Goal: Transaction & Acquisition: Subscribe to service/newsletter

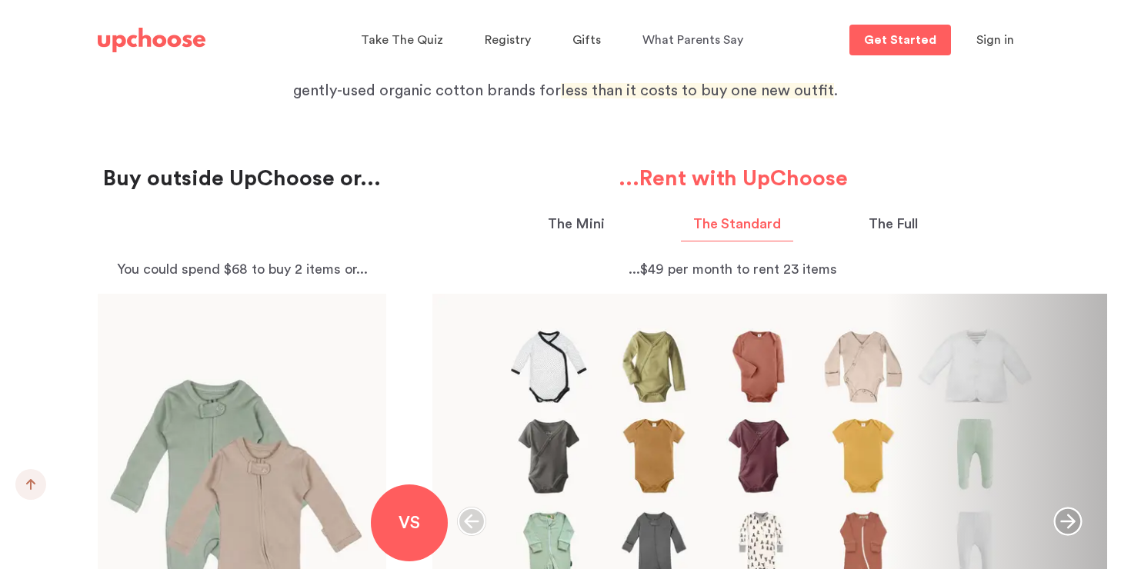
scroll to position [2253, 0]
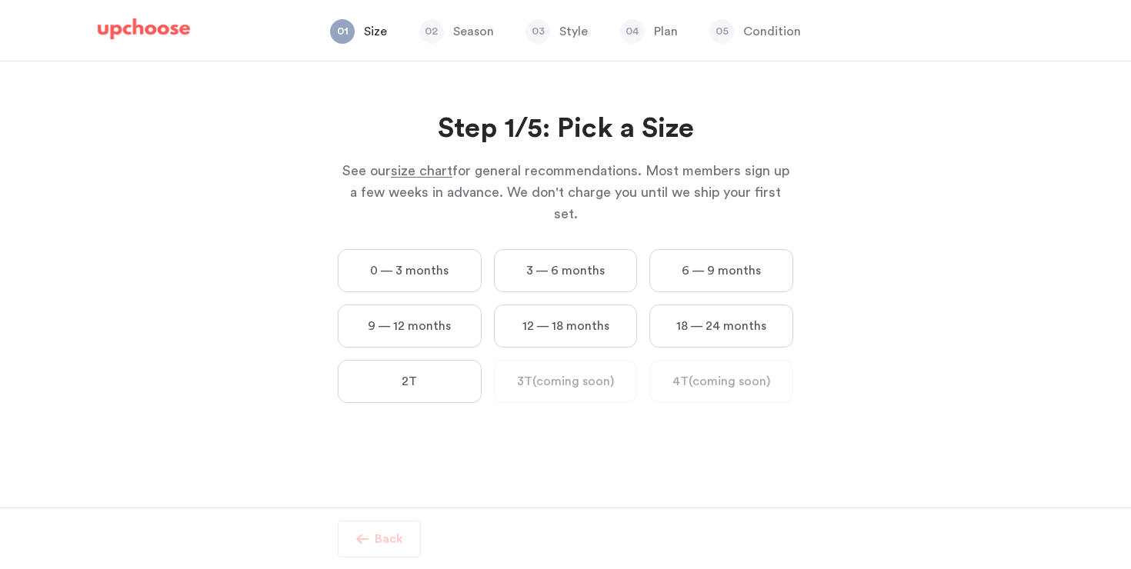
click at [412, 249] on label "0 — 3 months" at bounding box center [410, 270] width 144 height 43
click at [0, 0] on months "0 — 3 months" at bounding box center [0, 0] width 0 height 0
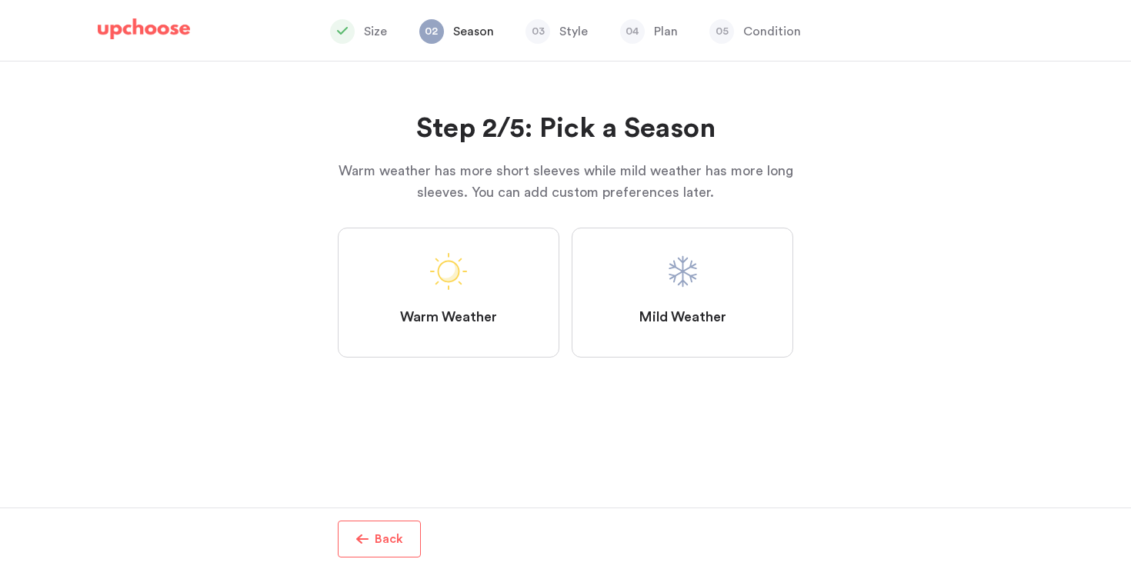
click at [409, 261] on label "Warm Weather" at bounding box center [449, 293] width 222 height 130
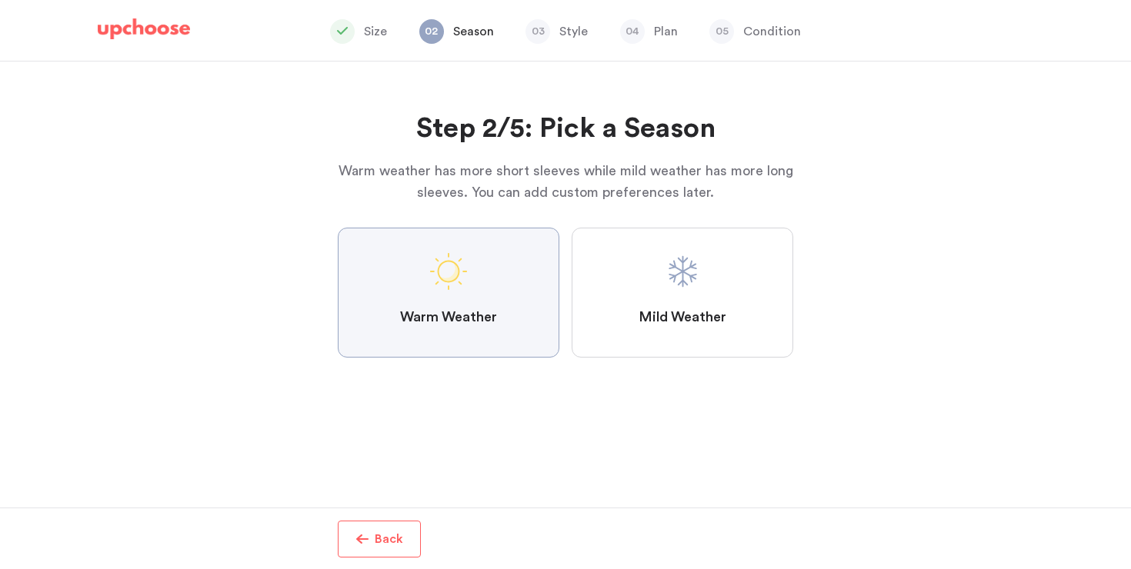
click at [0, 0] on Weather "Warm Weather" at bounding box center [0, 0] width 0 height 0
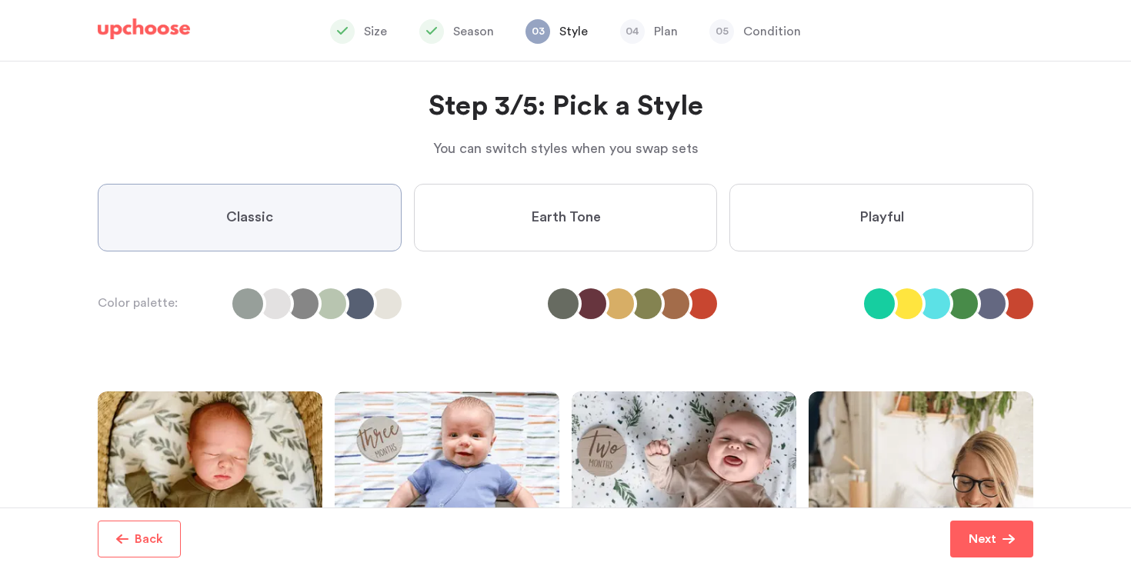
scroll to position [25, 0]
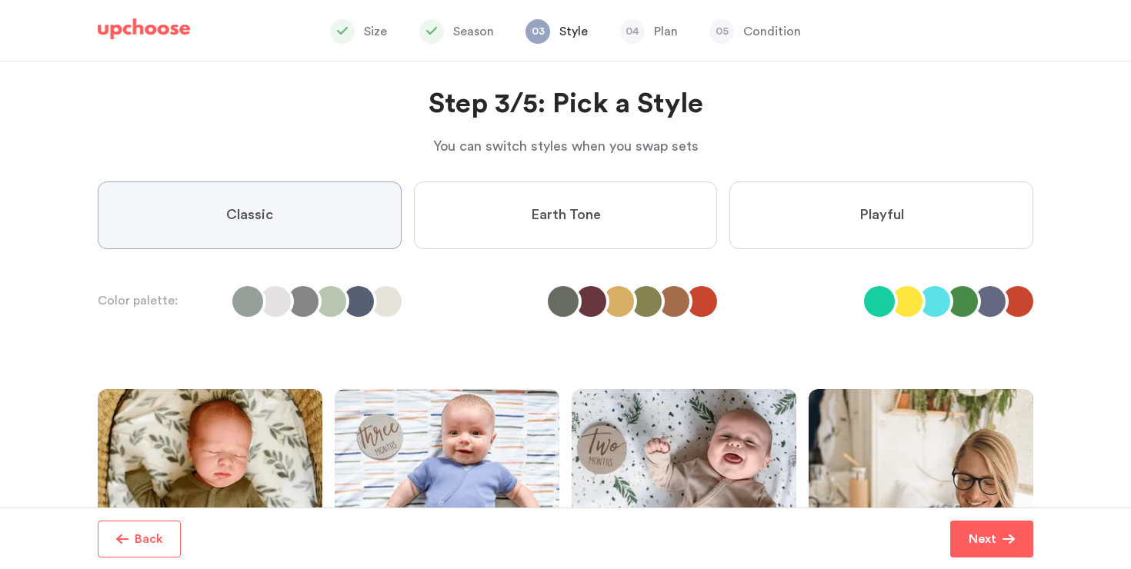
click at [509, 218] on label "Earth Tone" at bounding box center [566, 216] width 304 height 68
click at [0, 0] on Tone "Earth Tone" at bounding box center [0, 0] width 0 height 0
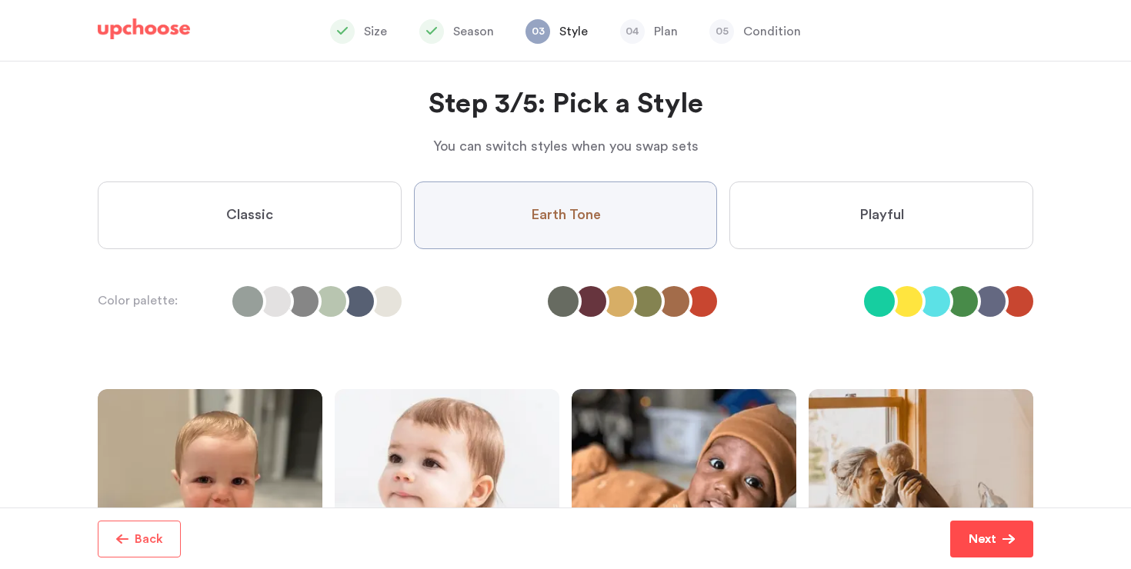
click at [975, 529] on button "Next" at bounding box center [991, 539] width 83 height 37
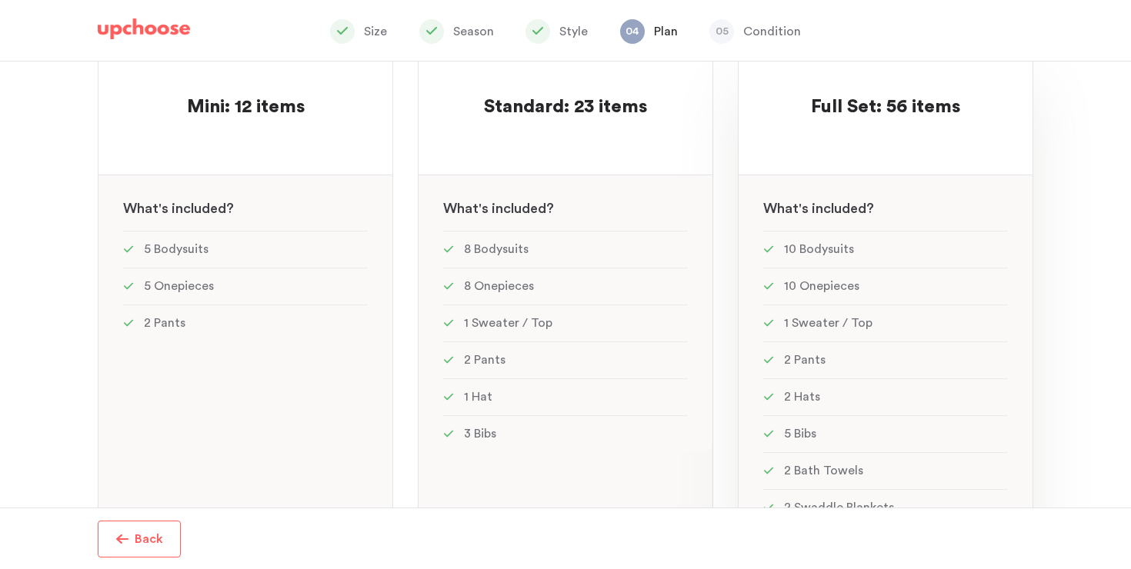
scroll to position [147, 0]
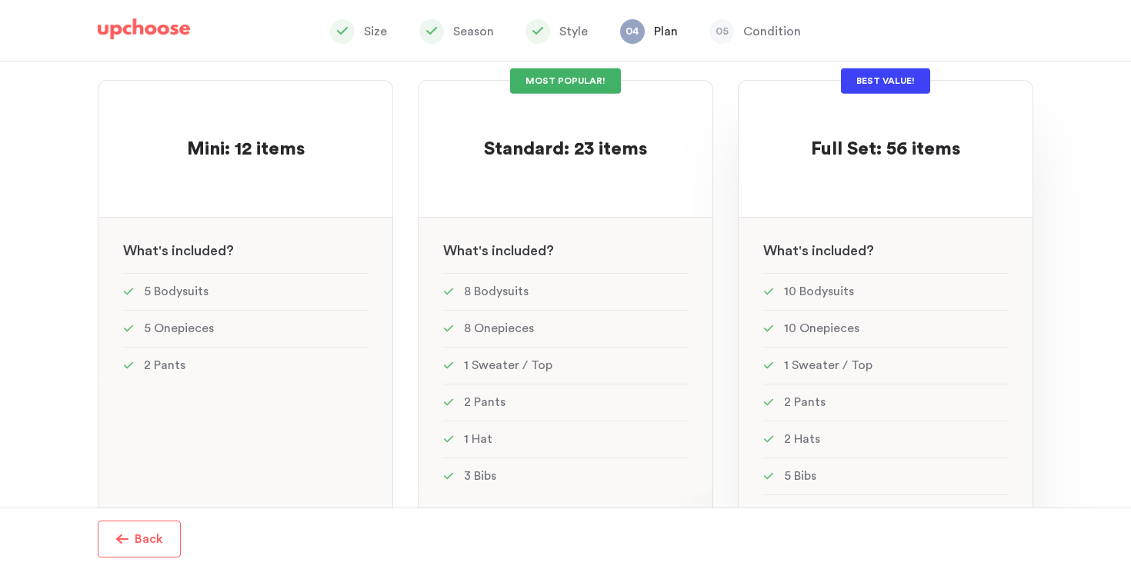
click at [843, 192] on div at bounding box center [885, 177] width 245 height 30
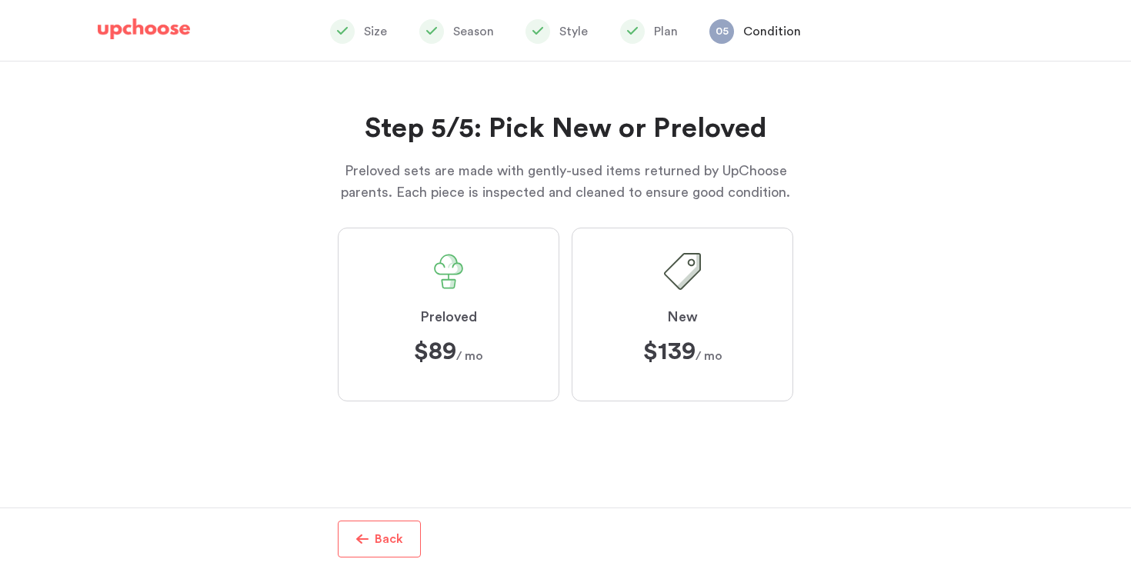
click at [459, 352] on span "$89 $89 / mo" at bounding box center [448, 351] width 69 height 25
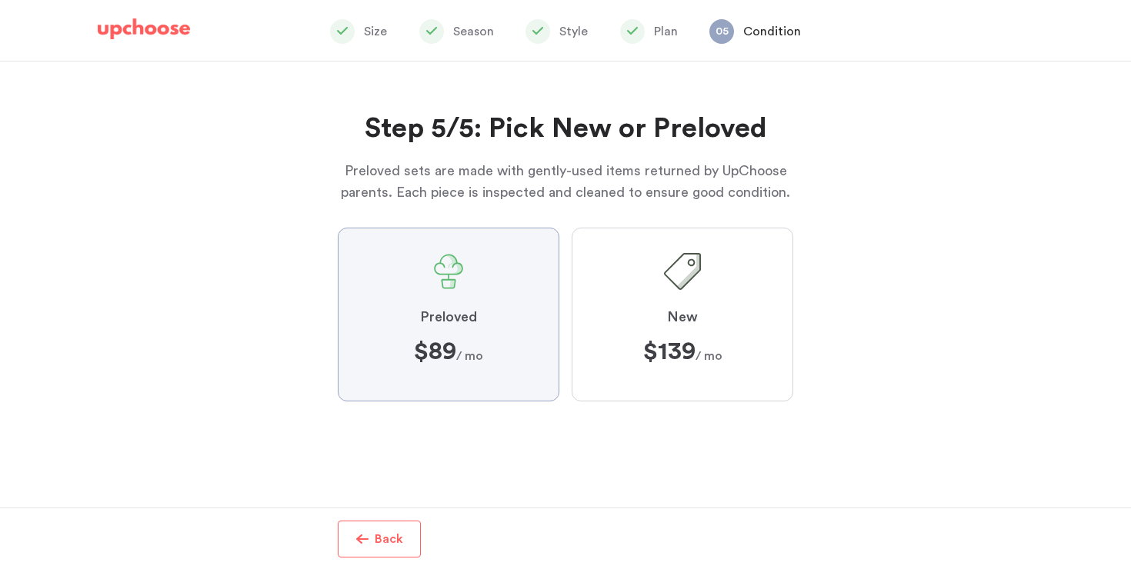
click at [0, 0] on input "Preloved $89 $89 / mo" at bounding box center [0, 0] width 0 height 0
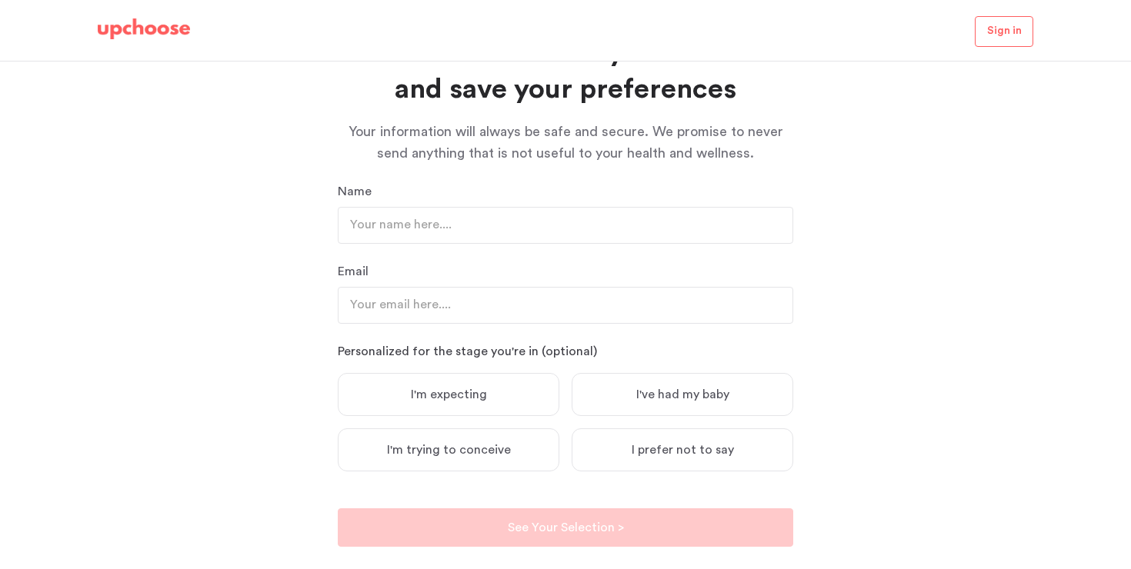
scroll to position [115, 0]
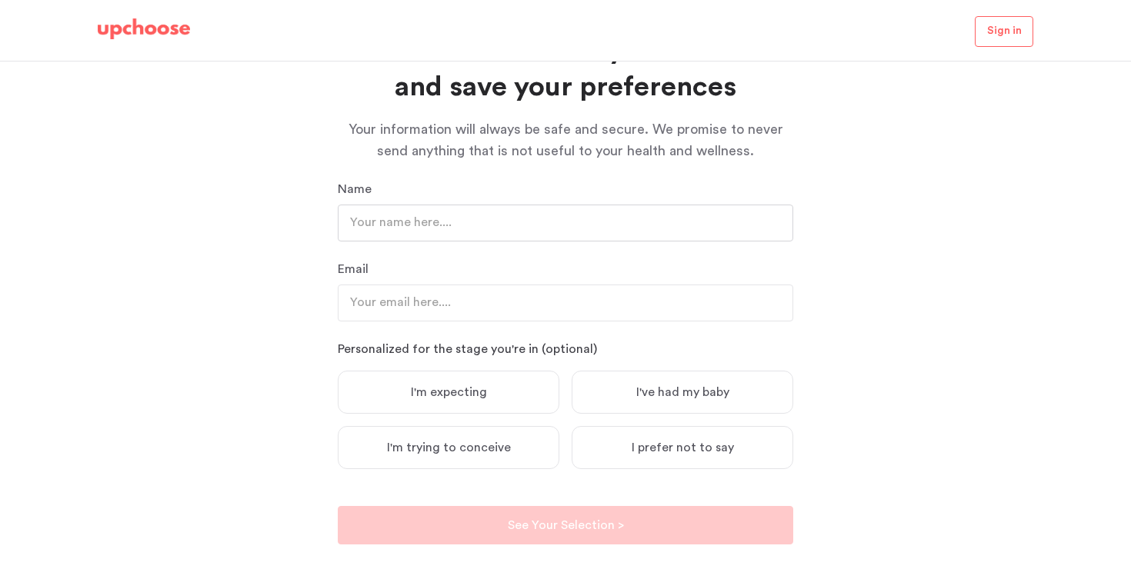
click at [445, 214] on input "text" at bounding box center [566, 223] width 456 height 37
type input "[PERSON_NAME]"
click at [435, 300] on input "email" at bounding box center [566, 303] width 456 height 37
type input "saja.chodosh@gmail.com"
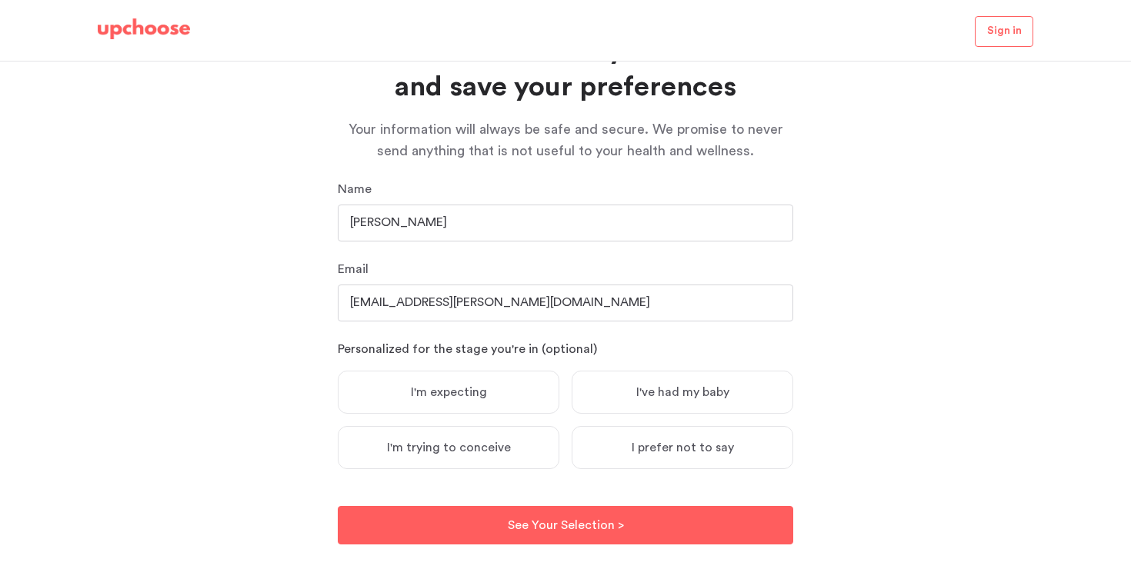
click at [453, 392] on span "I'm expecting" at bounding box center [449, 392] width 76 height 15
click at [0, 0] on input "I'm expecting" at bounding box center [0, 0] width 0 height 0
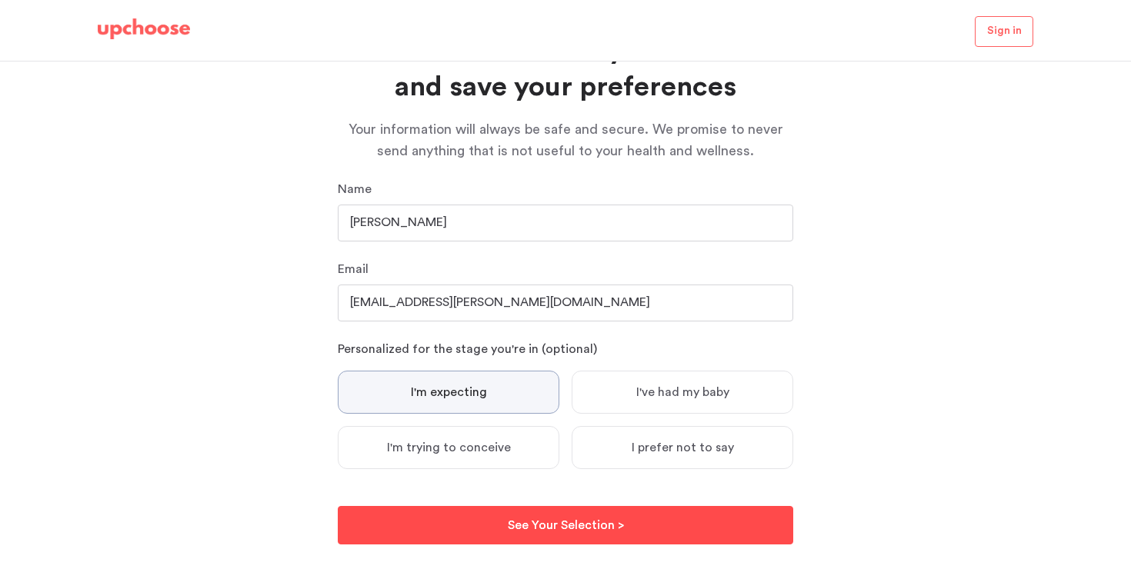
click at [512, 522] on p "See Your Selection >" at bounding box center [566, 525] width 116 height 18
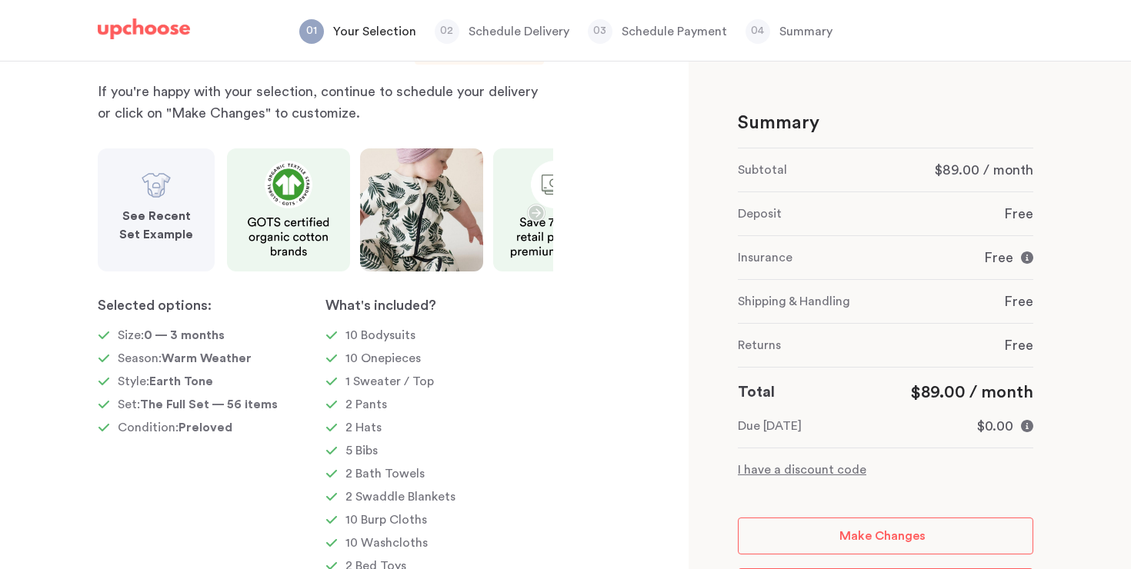
scroll to position [173, 0]
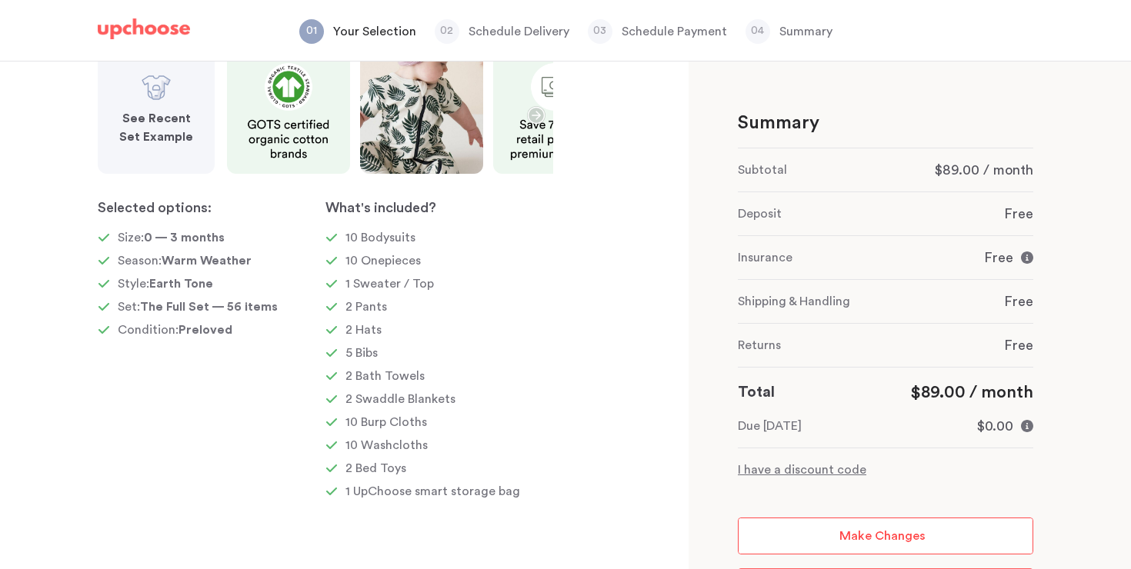
click at [799, 541] on link "Make Changes" at bounding box center [885, 536] width 295 height 37
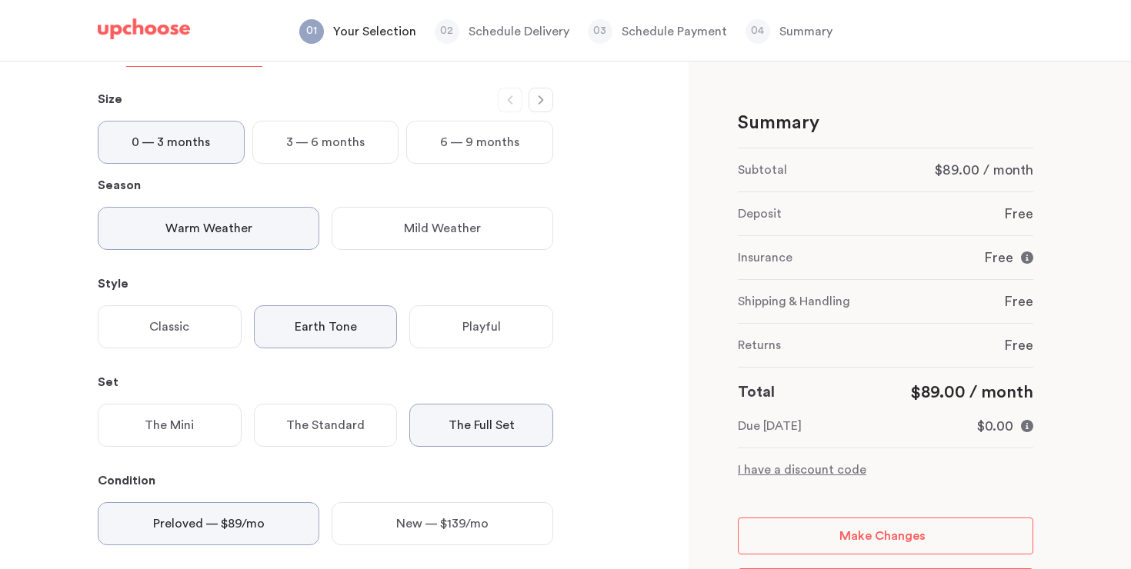
scroll to position [62, 0]
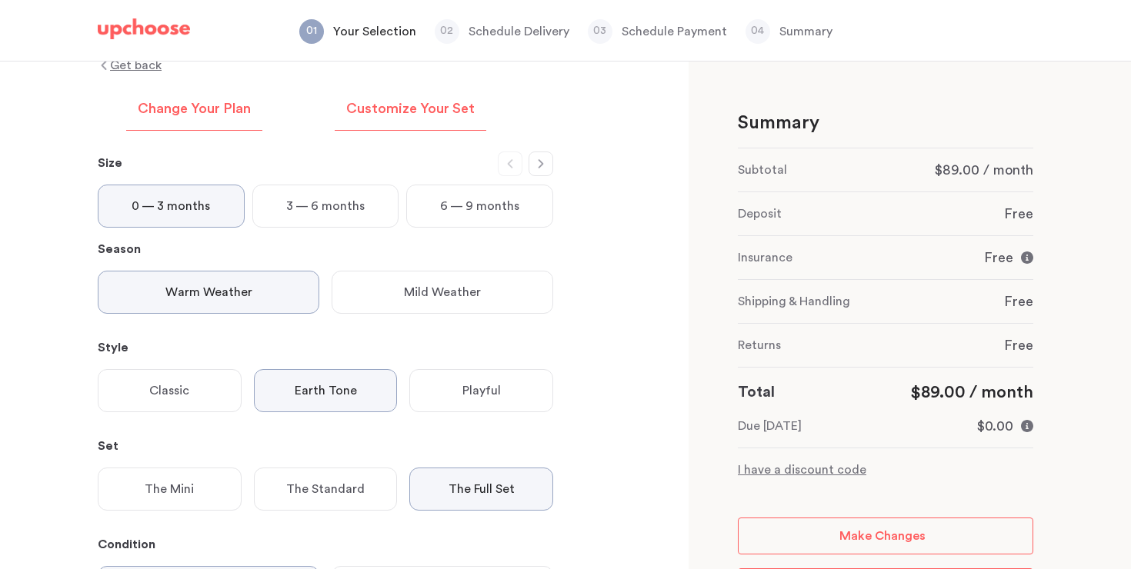
click at [439, 110] on p "Customize Your Set" at bounding box center [410, 109] width 128 height 18
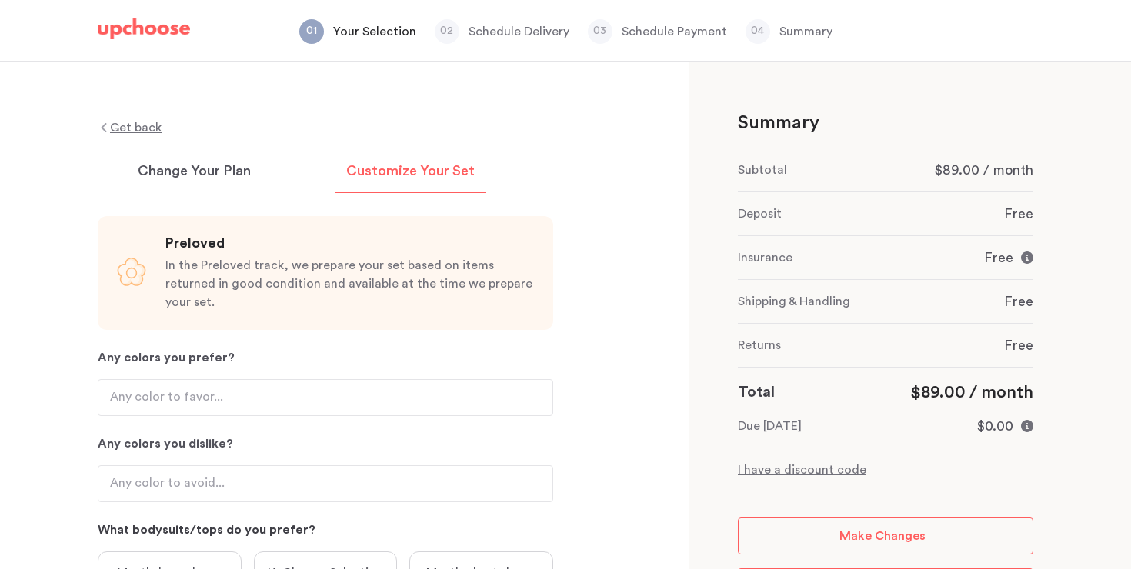
scroll to position [48, 0]
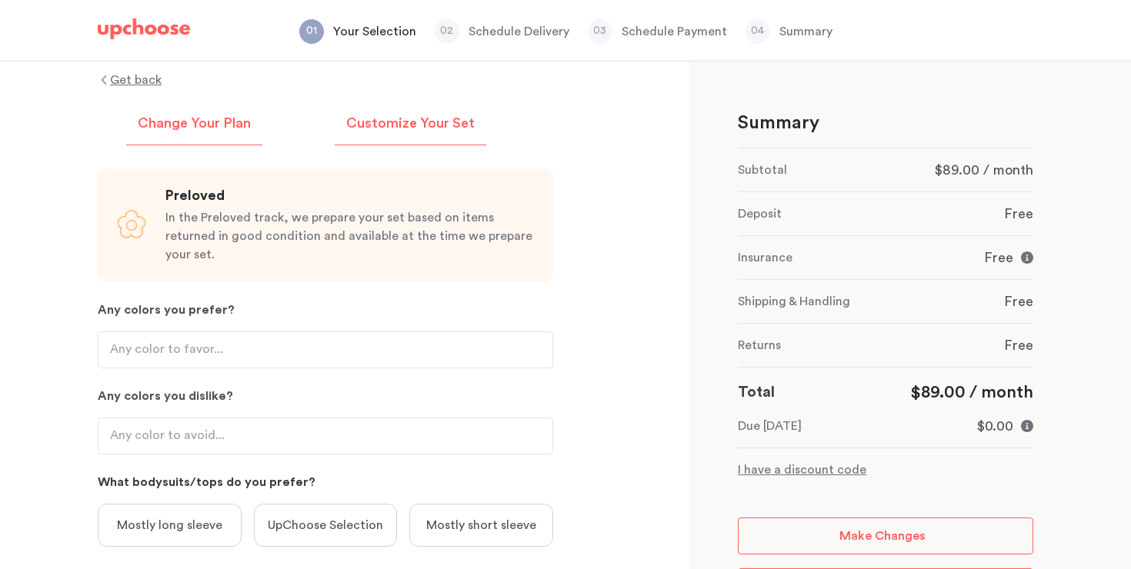
click at [200, 132] on p "Change Your Plan" at bounding box center [194, 124] width 113 height 18
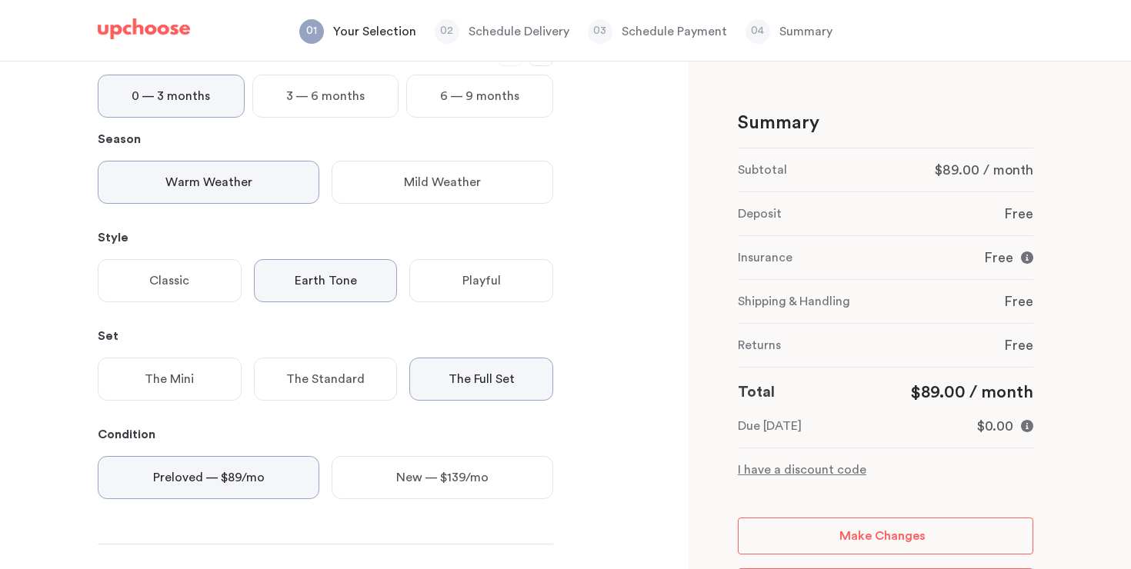
scroll to position [0, 0]
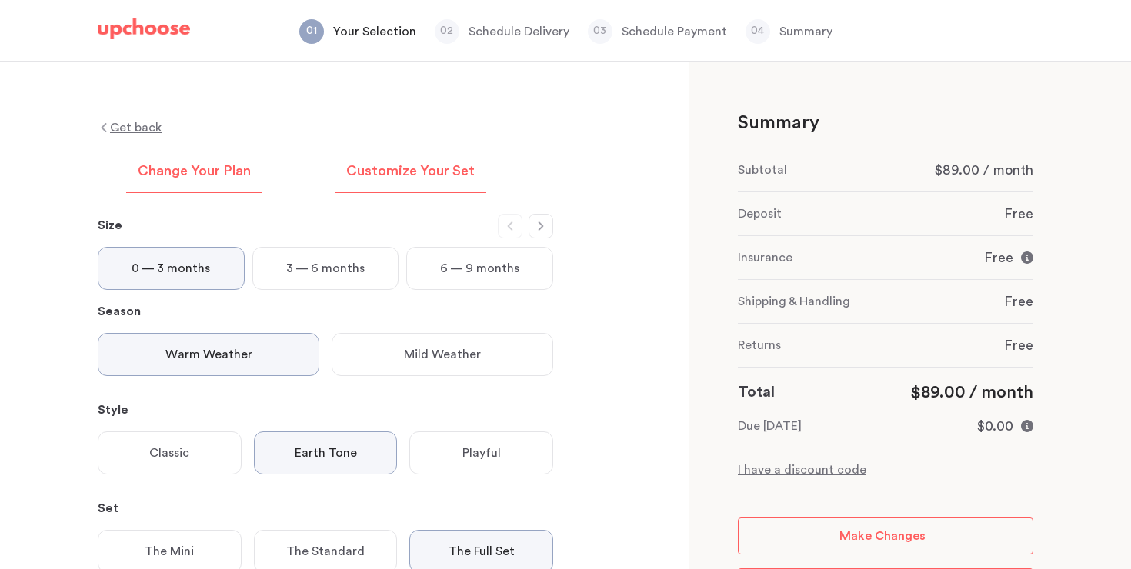
click at [378, 171] on p "Customize Your Set" at bounding box center [410, 171] width 128 height 18
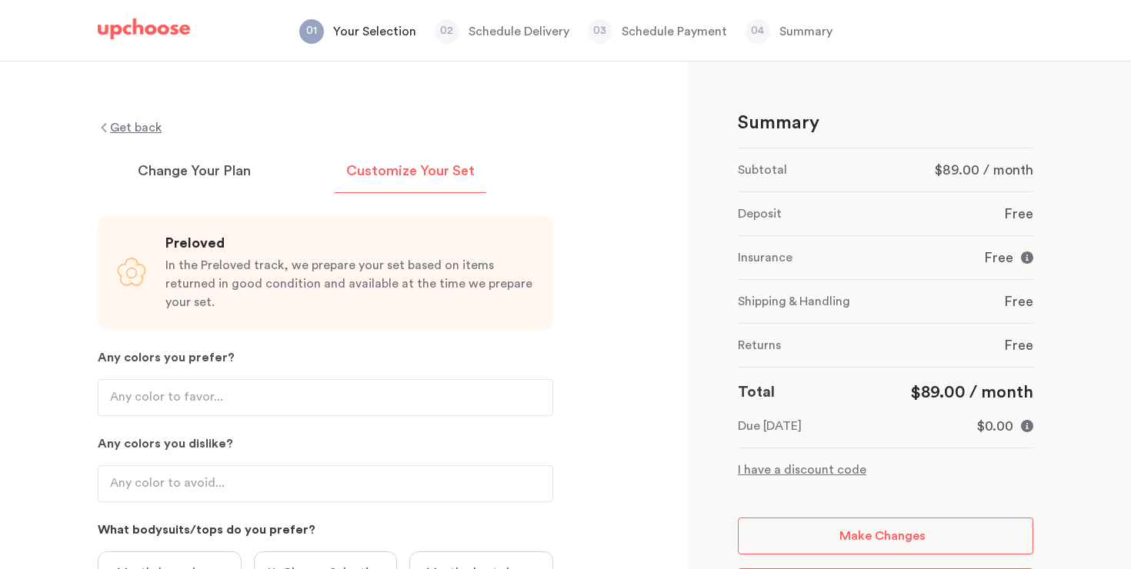
click at [154, 28] on img at bounding box center [144, 29] width 92 height 22
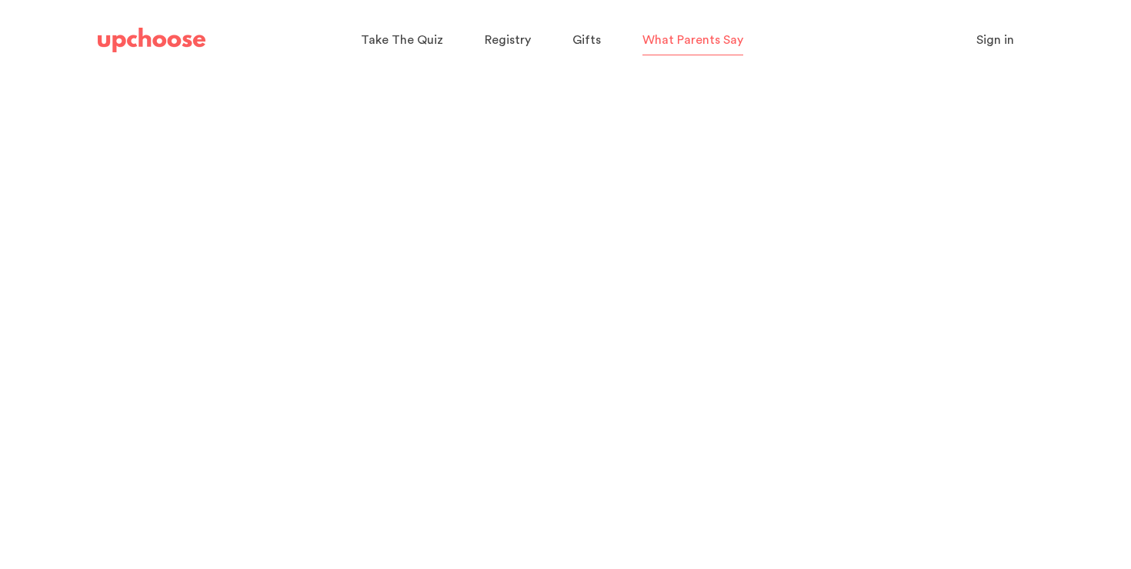
click at [684, 41] on span "What Parents Say" at bounding box center [692, 40] width 101 height 12
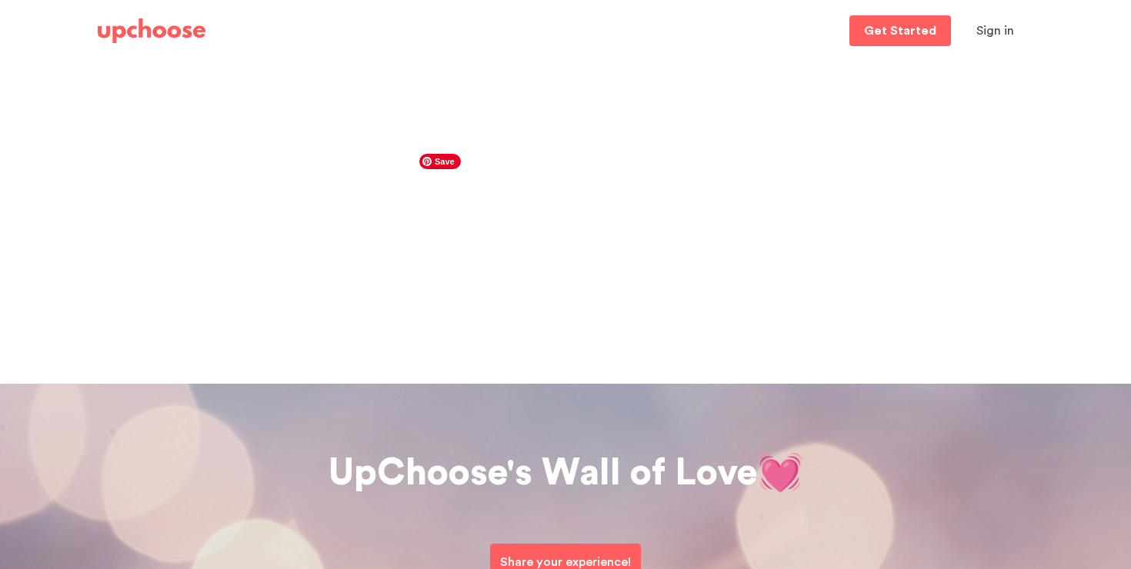
scroll to position [273, 0]
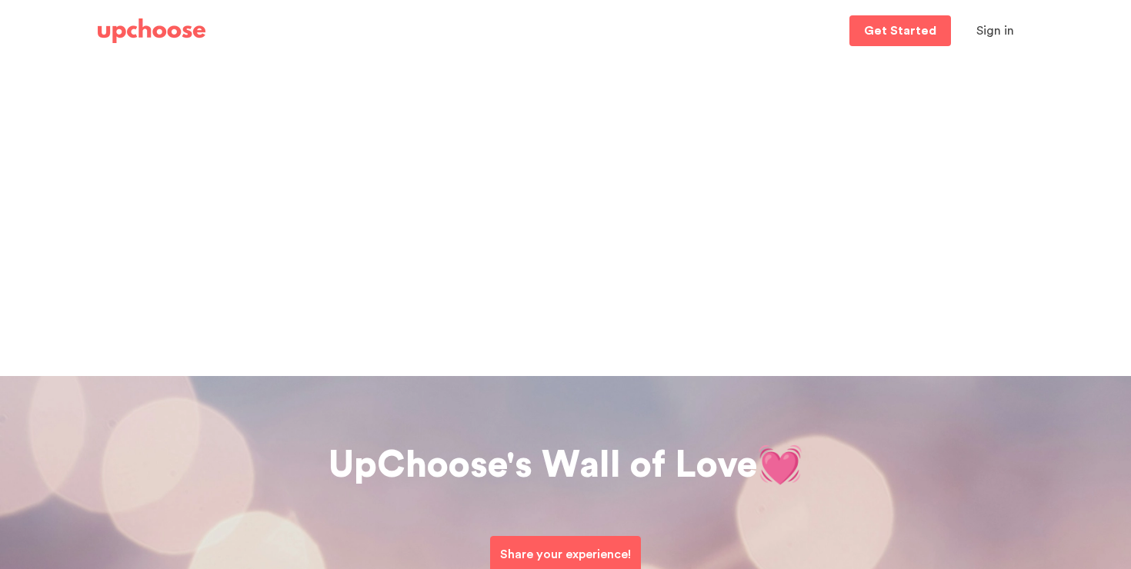
click at [158, 40] on img at bounding box center [152, 30] width 108 height 25
click at [171, 28] on img at bounding box center [152, 30] width 108 height 25
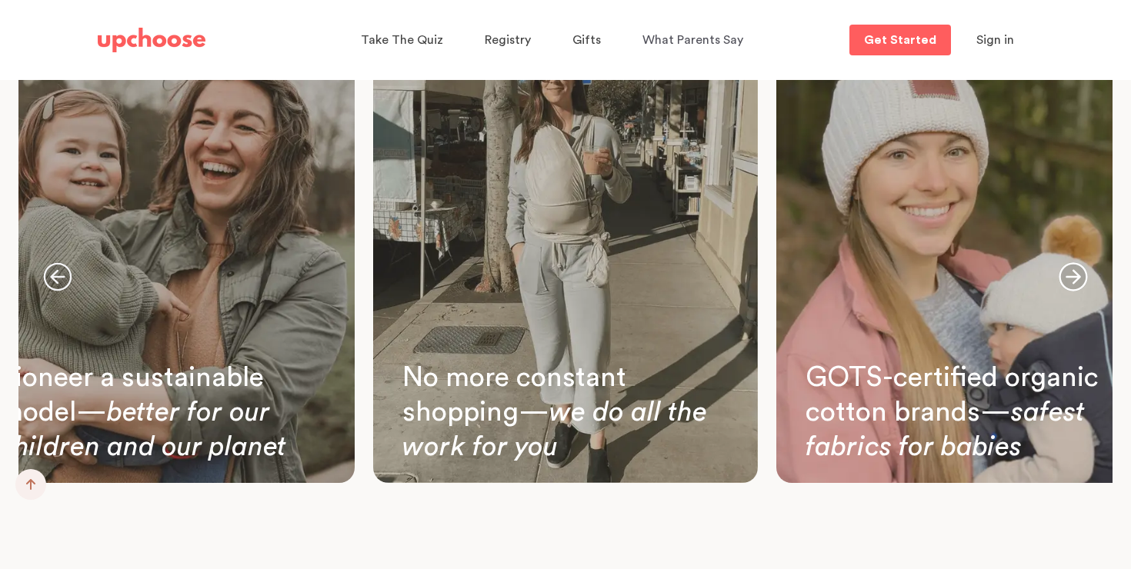
scroll to position [5400, 0]
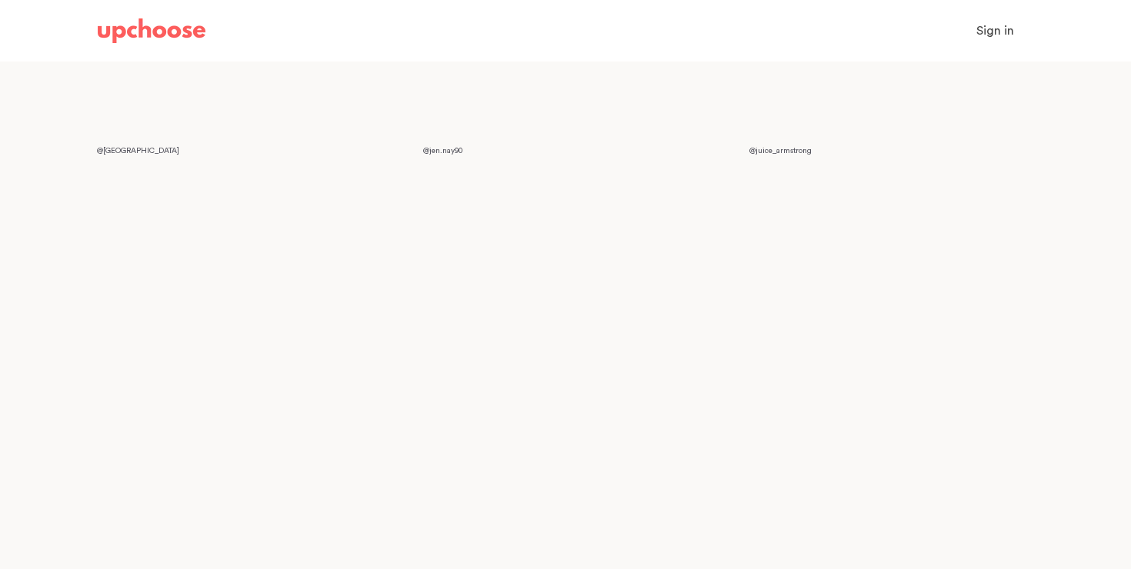
scroll to position [273, 0]
